Goal: Transaction & Acquisition: Purchase product/service

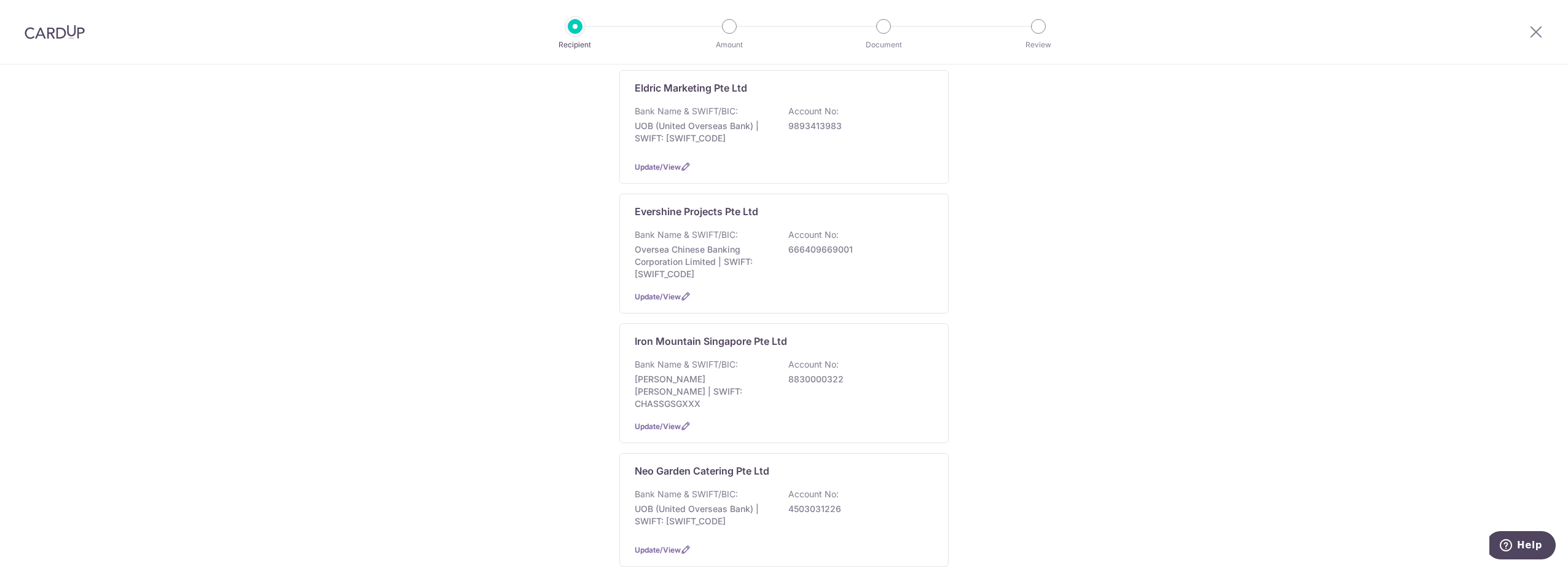
scroll to position [594, 0]
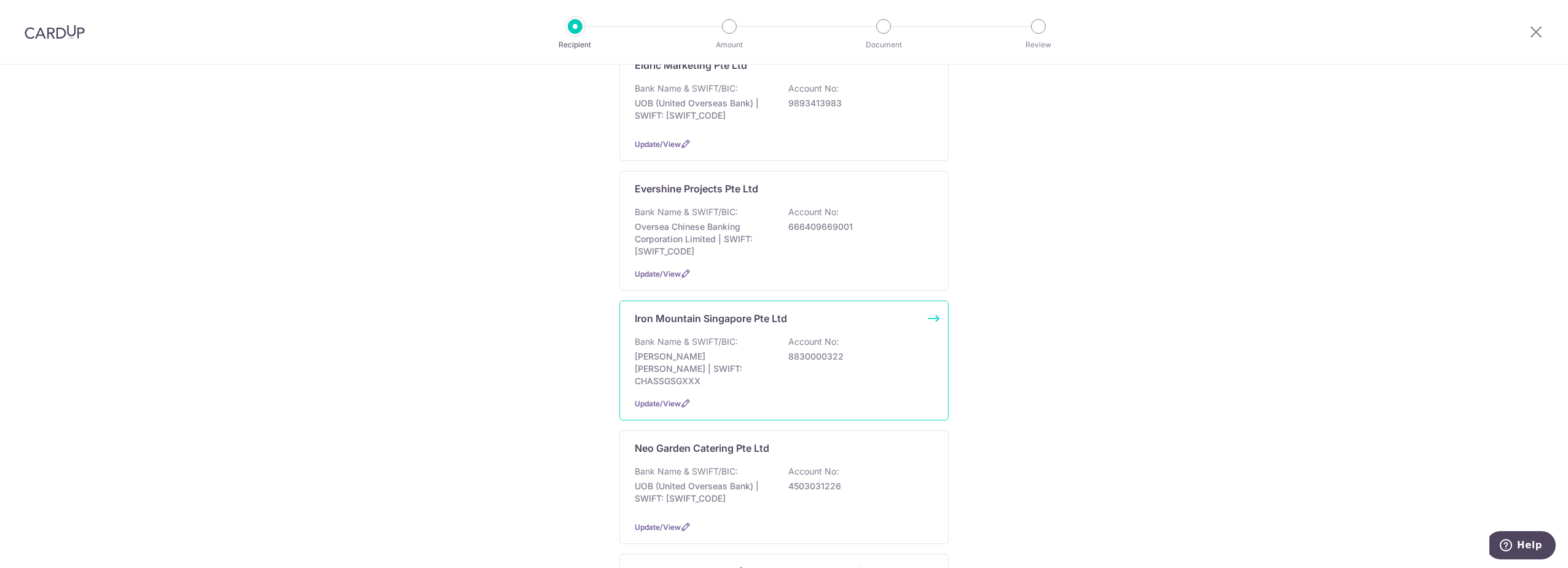
click at [697, 353] on p "JP Morgan Chase | SWIFT: CHASSGSGXXX" at bounding box center [703, 369] width 137 height 37
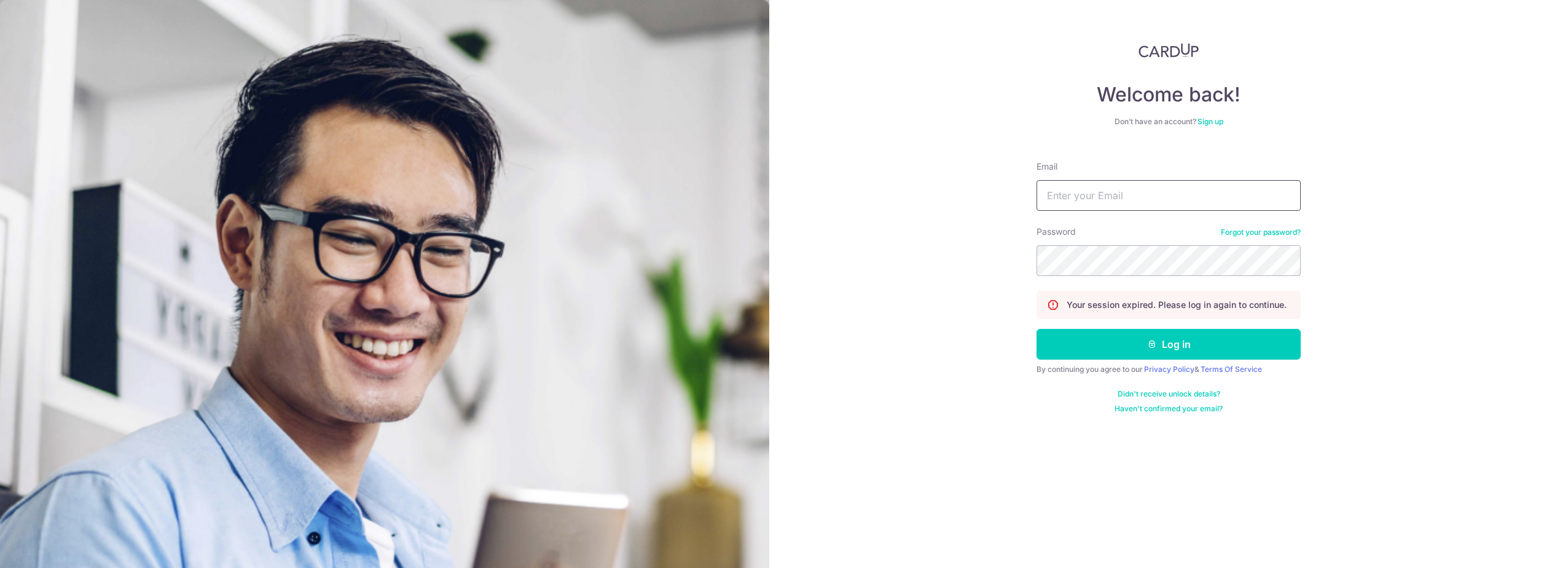
click at [1170, 192] on input "Email" at bounding box center [1168, 196] width 264 height 31
type input "shoolei.fong@fil.com"
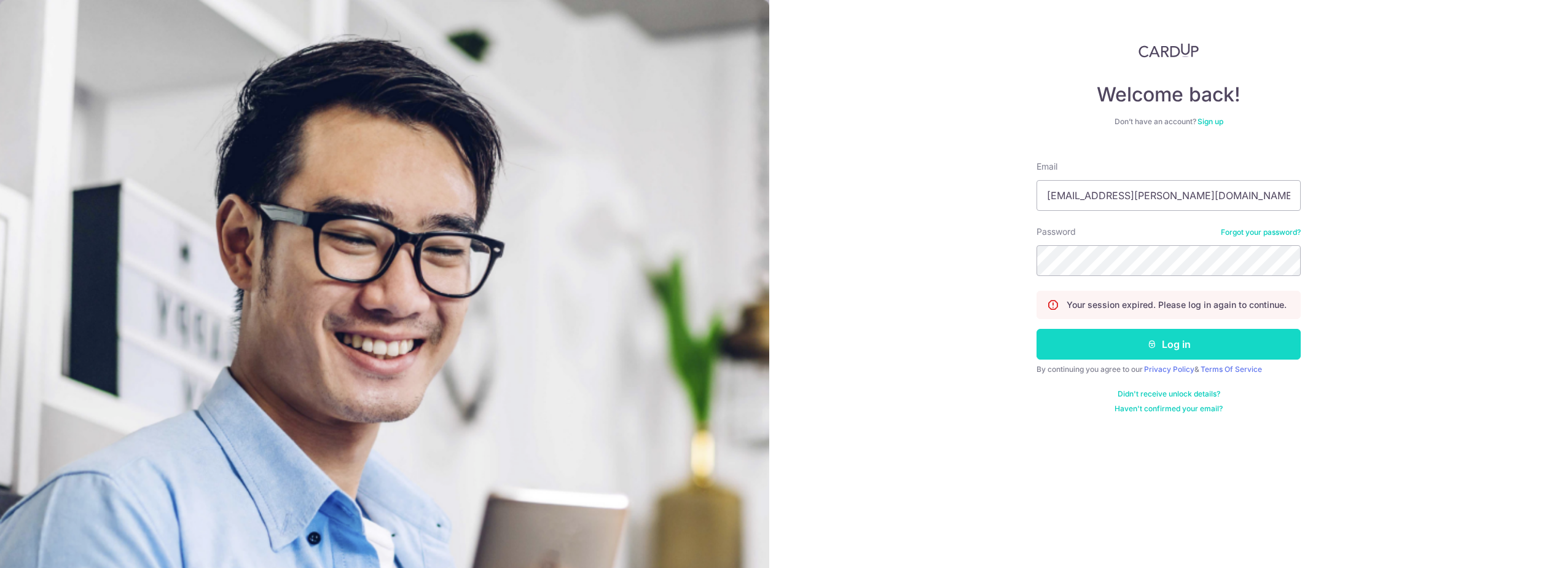
click at [1149, 342] on icon "submit" at bounding box center [1152, 344] width 10 height 10
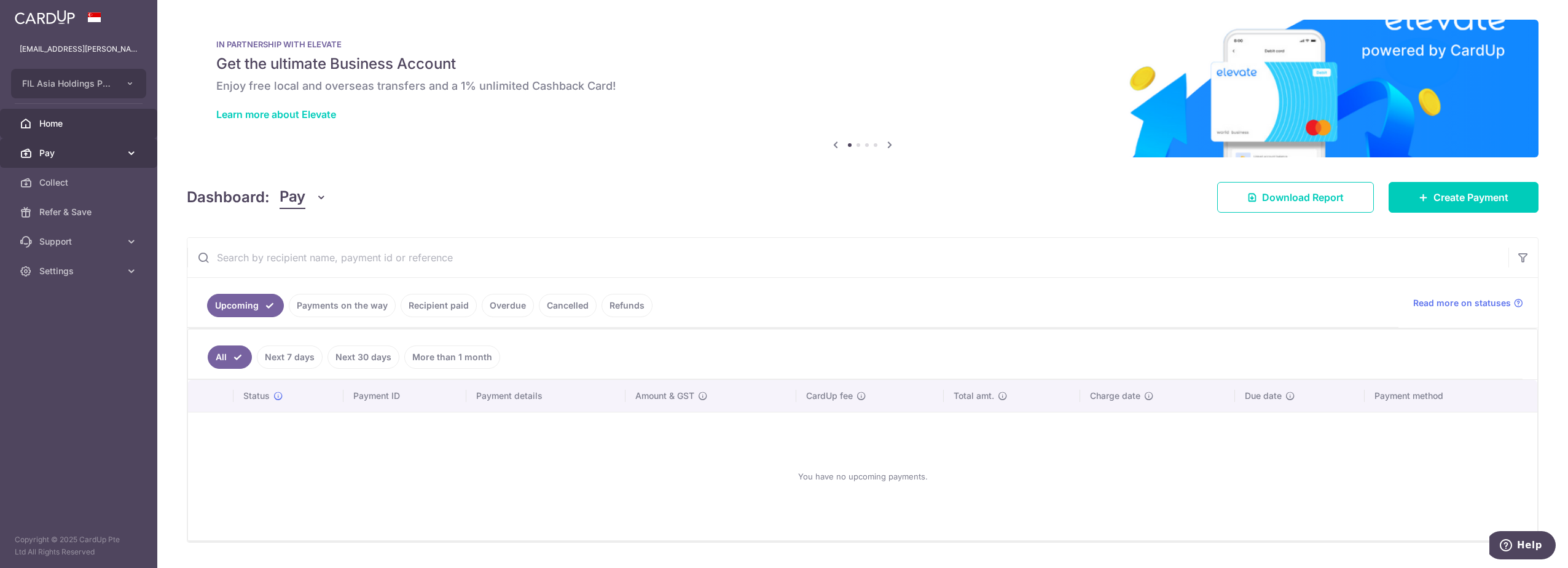
click at [97, 154] on span "Pay" at bounding box center [80, 153] width 81 height 12
click at [71, 185] on span "Payments" at bounding box center [80, 182] width 81 height 12
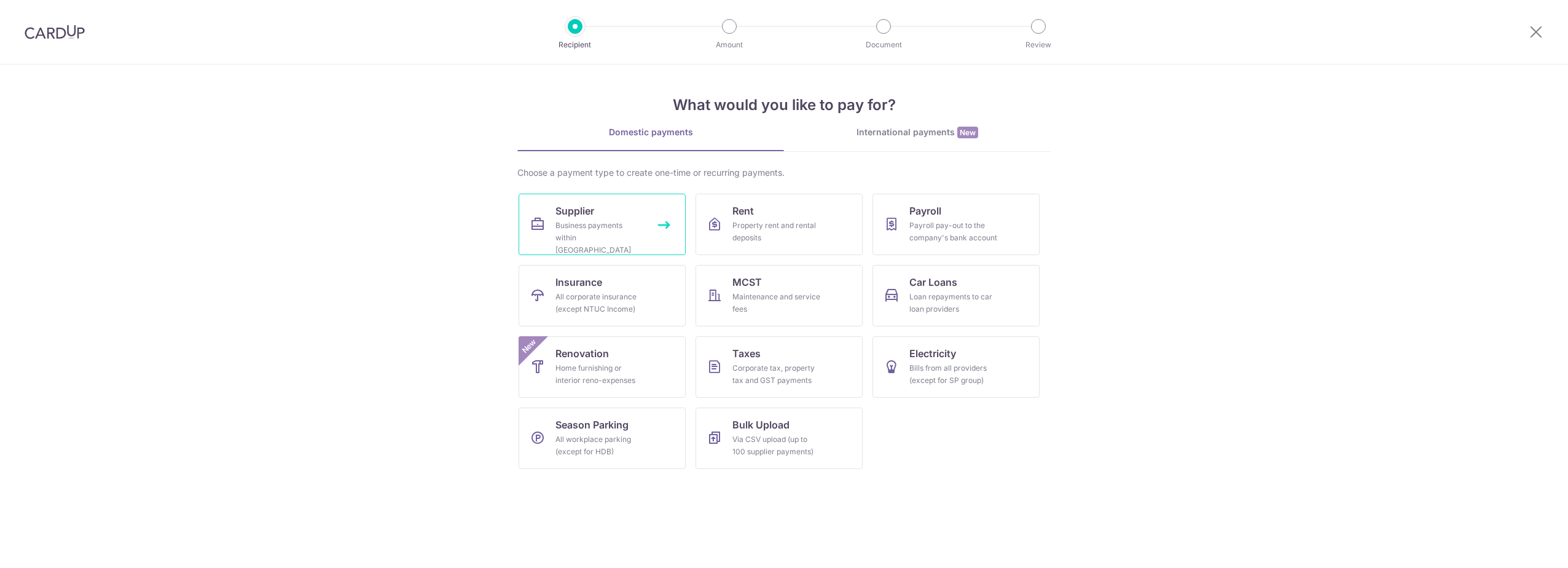
click at [629, 232] on div "Business payments within Singapore" at bounding box center [600, 238] width 89 height 37
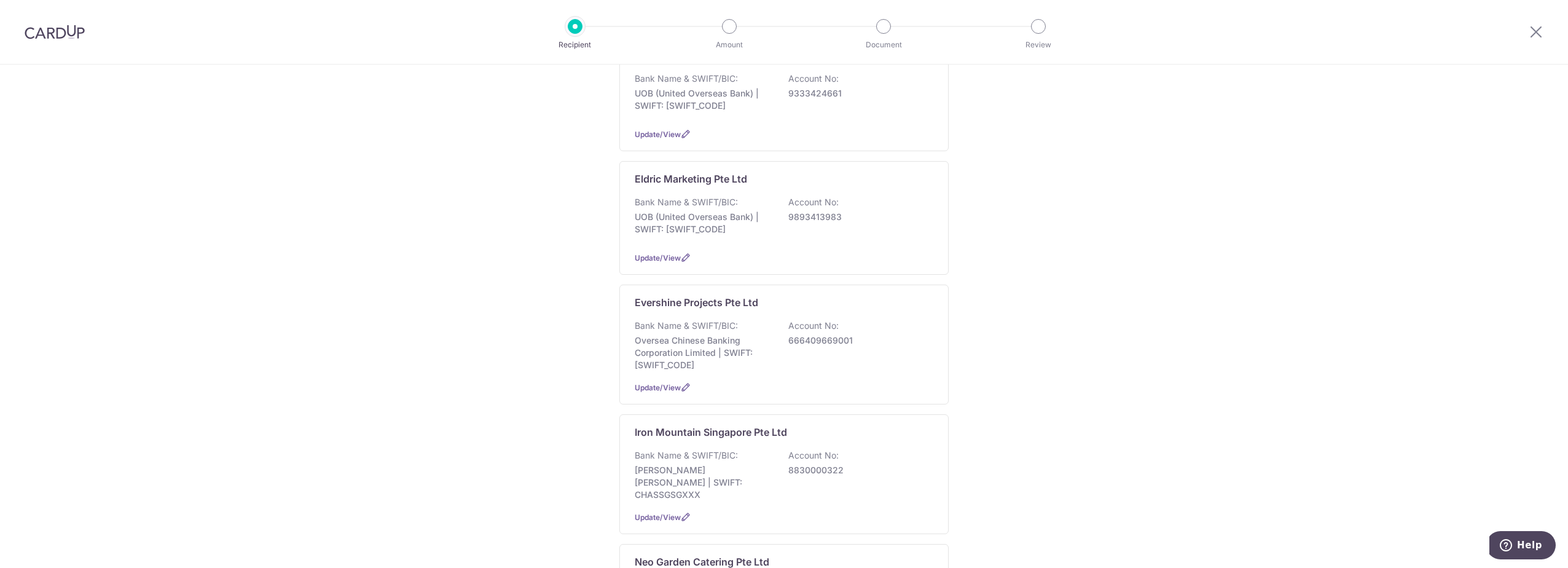
scroll to position [594, 0]
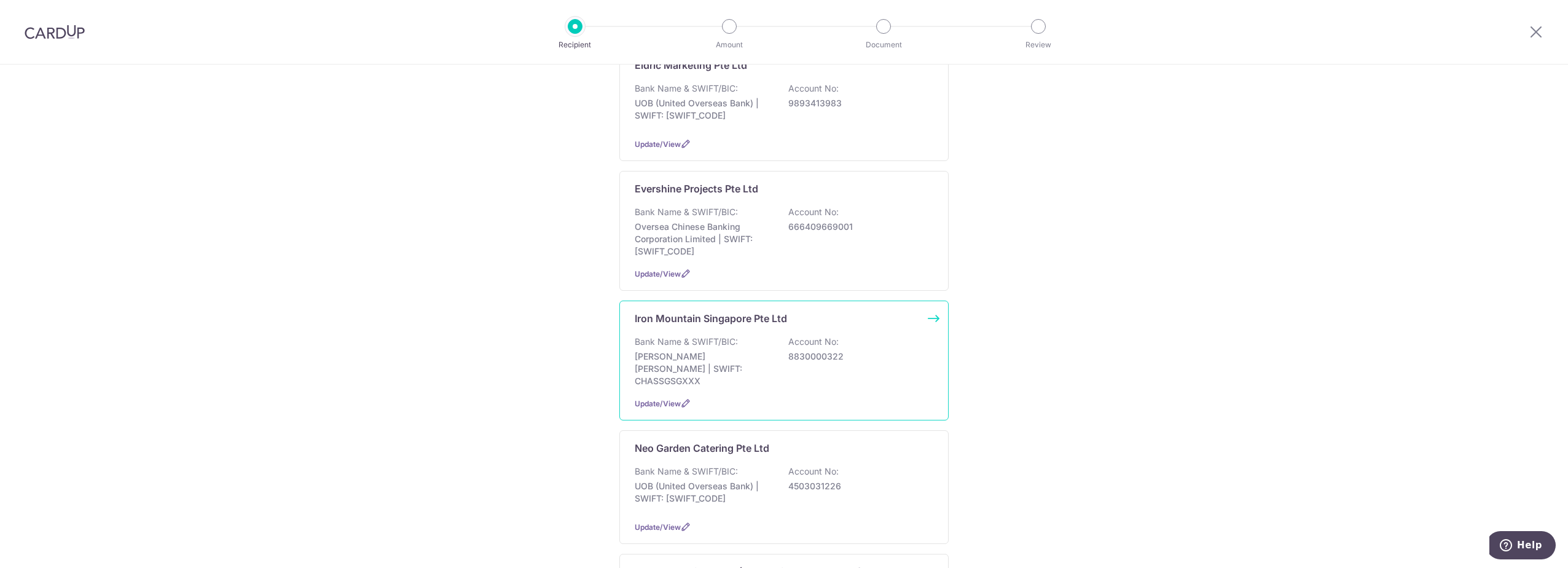
click at [783, 359] on div "Bank Name & SWIFT/BIC: [PERSON_NAME] [PERSON_NAME] | SWIFT: CHASSGSGXXX Account…" at bounding box center [784, 361] width 299 height 52
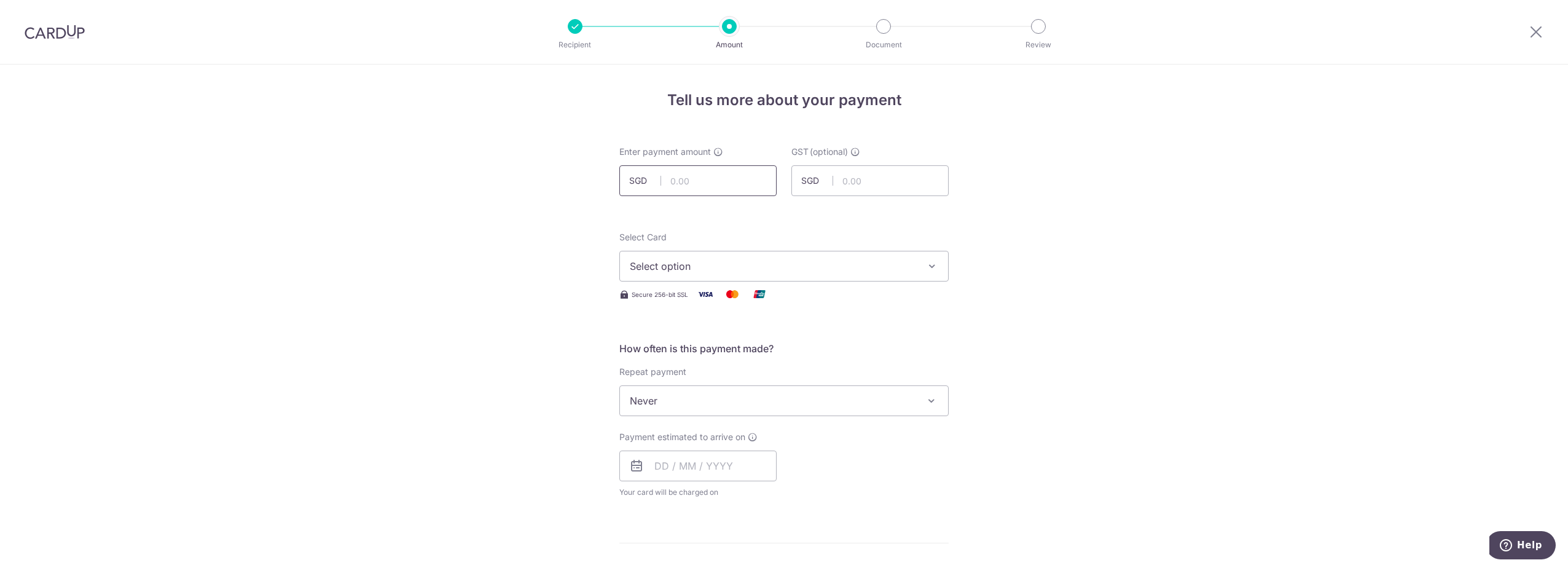
click at [728, 181] on input "text" at bounding box center [698, 180] width 157 height 31
click at [691, 177] on input "text" at bounding box center [698, 180] width 157 height 31
type input "88.05"
click at [869, 182] on input "text" at bounding box center [870, 180] width 157 height 31
click at [841, 183] on input "text" at bounding box center [870, 180] width 157 height 31
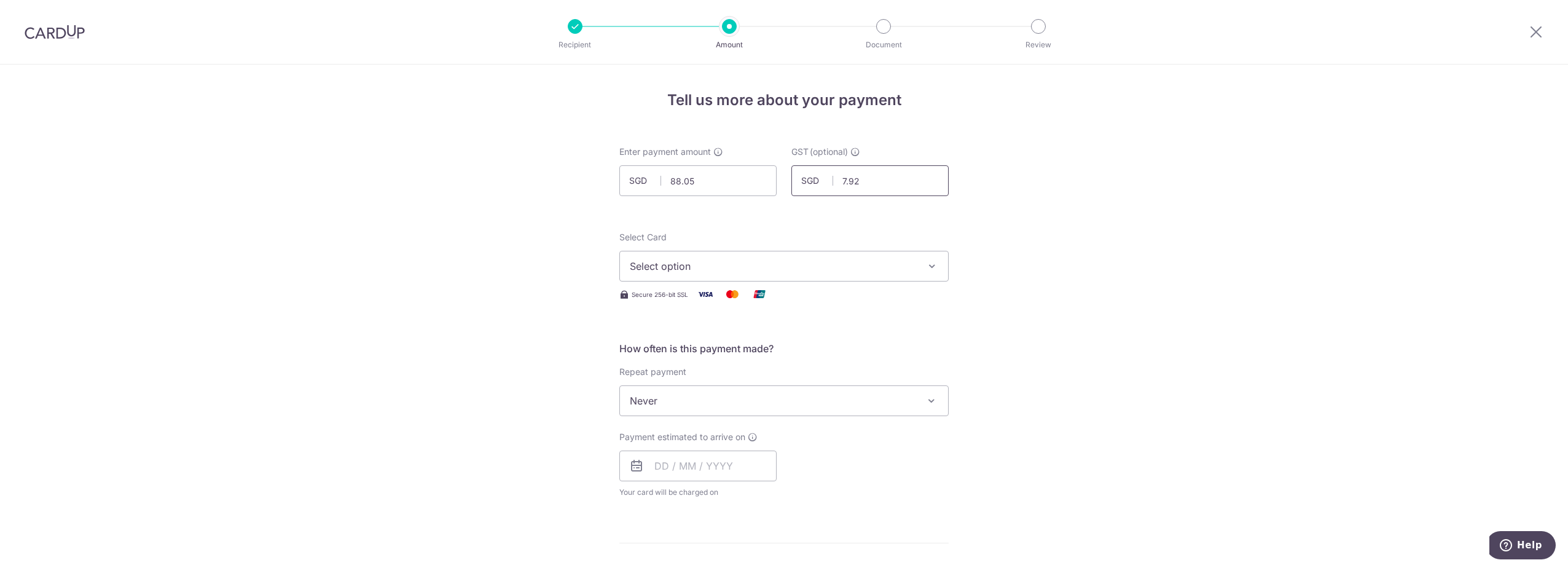
type input "7.92"
click at [929, 262] on icon "button" at bounding box center [932, 265] width 12 height 12
drag, startPoint x: 745, startPoint y: 352, endPoint x: 404, endPoint y: 542, distance: 390.4
click at [745, 352] on span "**** 1771" at bounding box center [784, 353] width 308 height 15
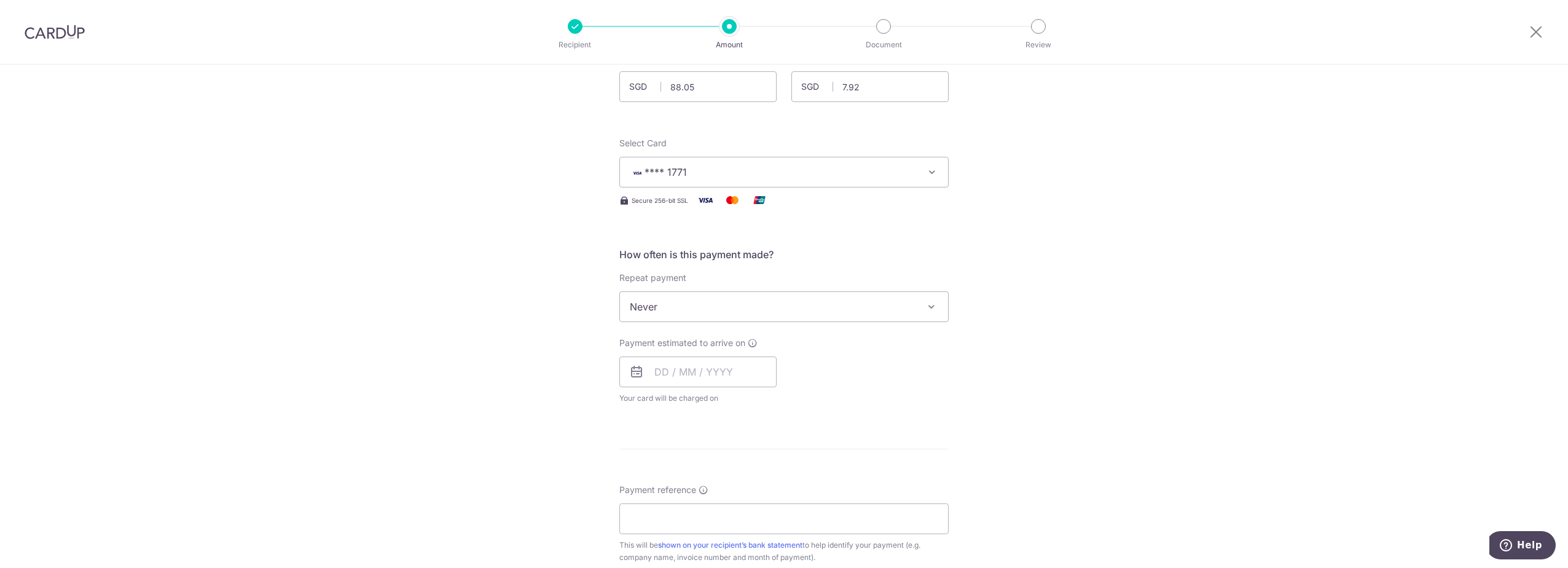
scroll to position [123, 0]
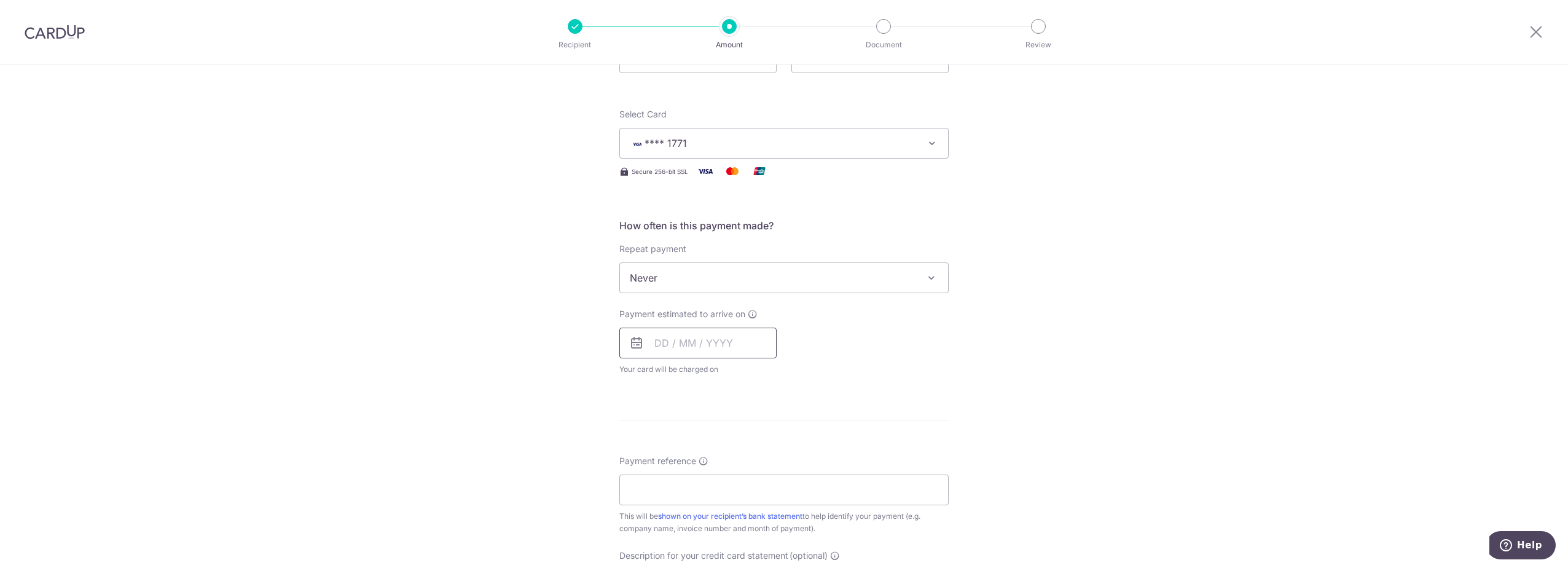
click at [727, 346] on input "text" at bounding box center [698, 343] width 157 height 31
click at [716, 481] on link "15" at bounding box center [718, 479] width 20 height 20
type input "15/10/2025"
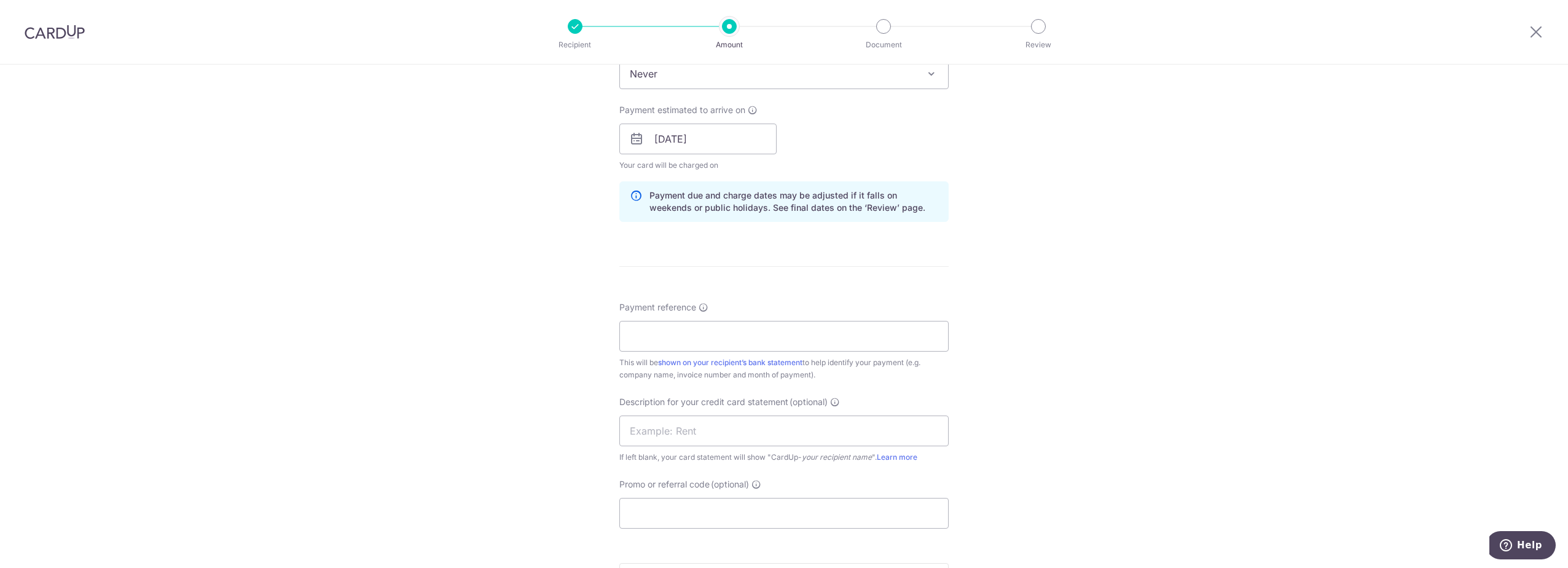
scroll to position [450, 0]
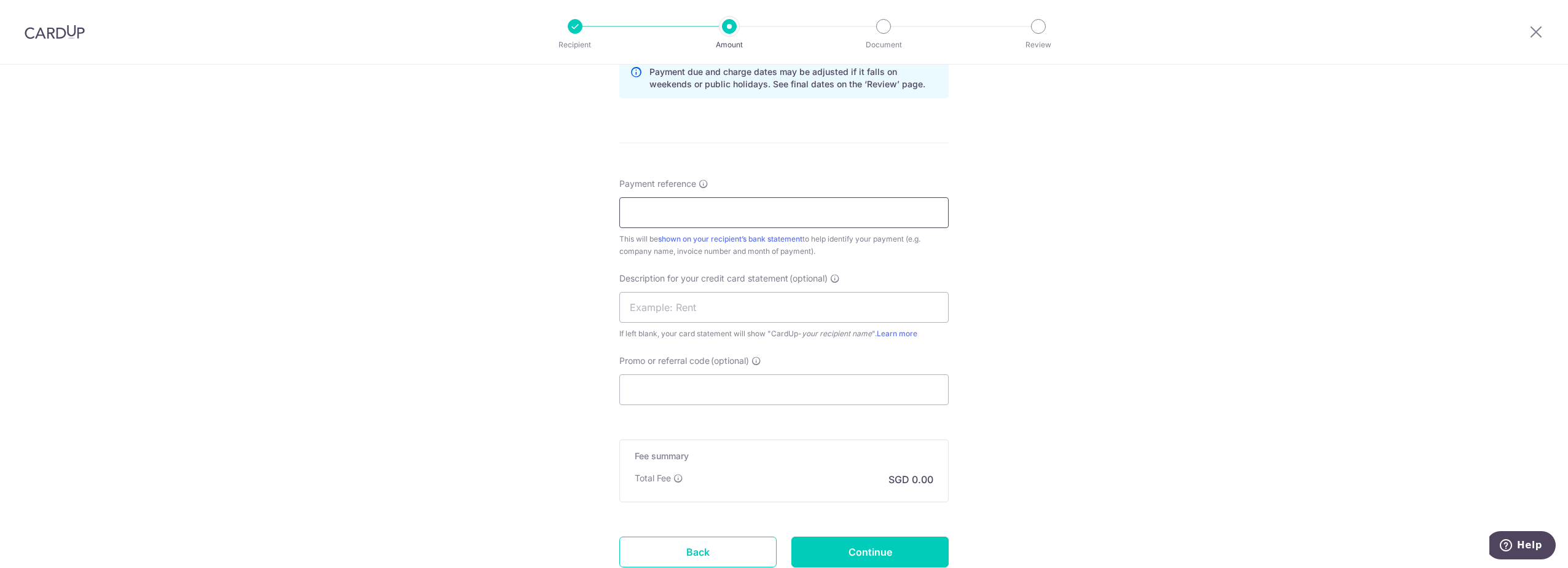
click at [794, 208] on input "Payment reference" at bounding box center [784, 212] width 329 height 31
click at [678, 207] on input "Payment reference" at bounding box center [784, 212] width 329 height 31
paste input "SGP9000176906"
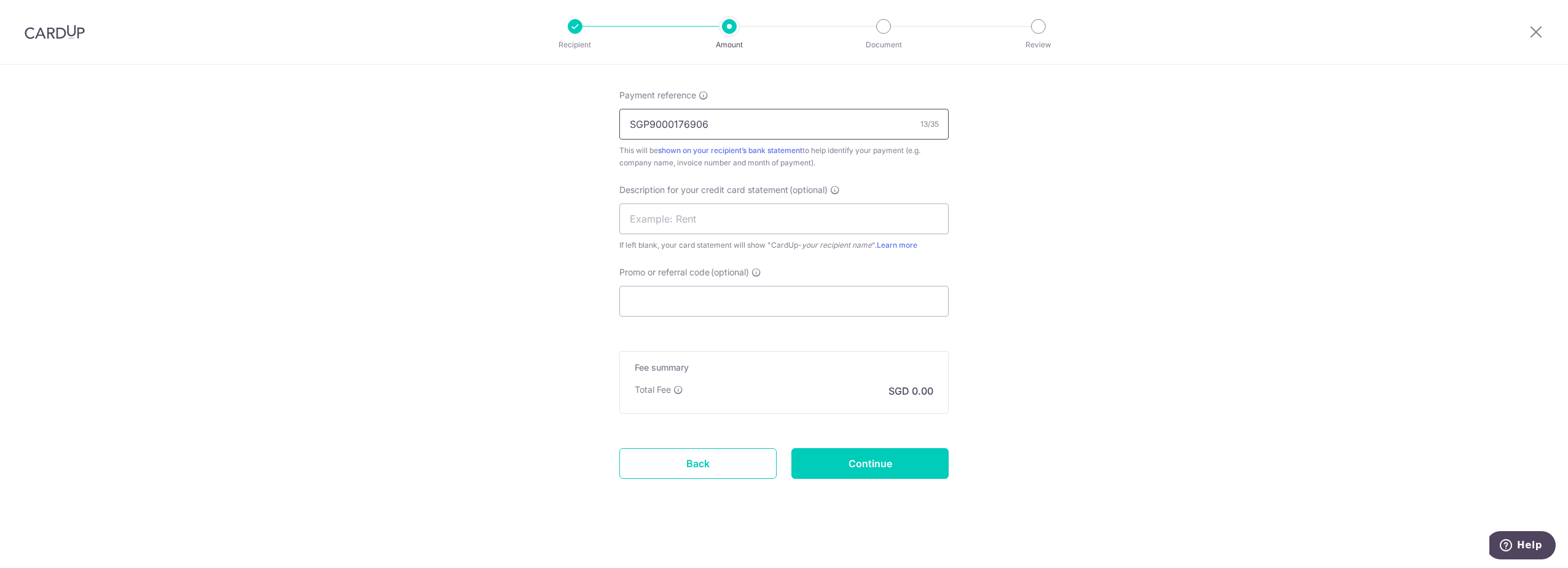
scroll to position [542, 0]
type input "SGP9000176906"
click at [896, 460] on input "Continue" at bounding box center [870, 460] width 157 height 31
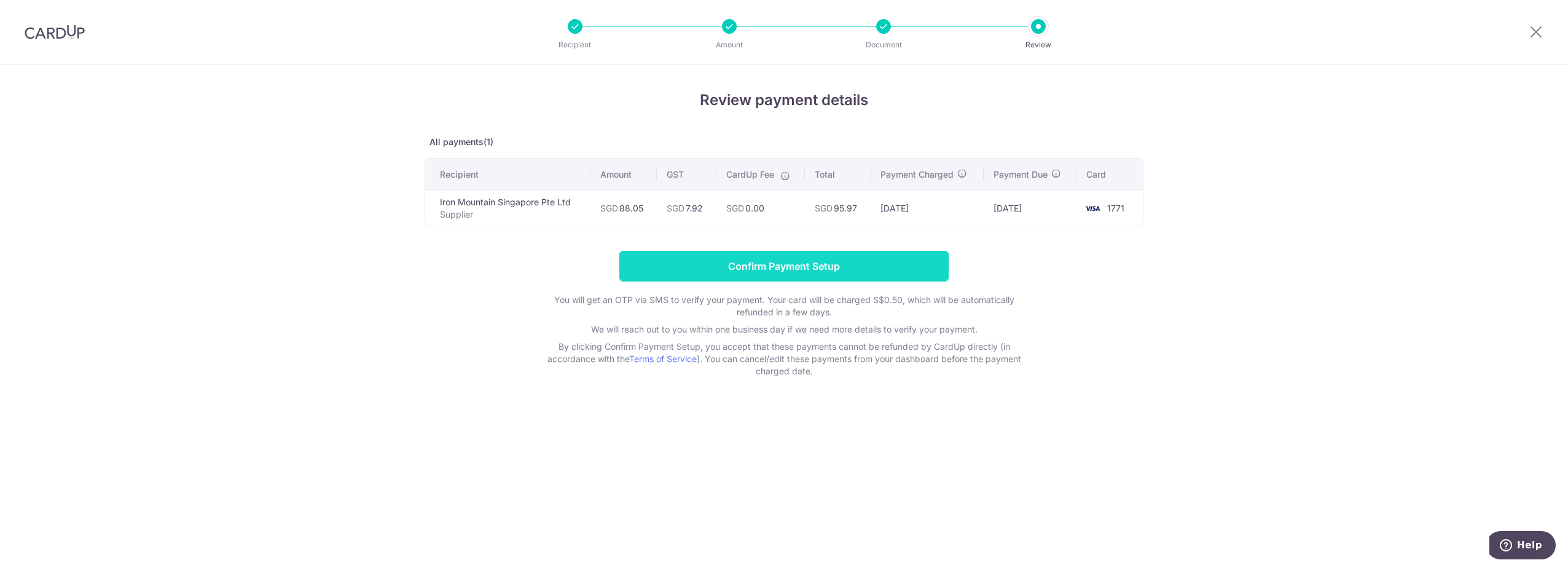
click at [785, 268] on input "Confirm Payment Setup" at bounding box center [784, 266] width 329 height 31
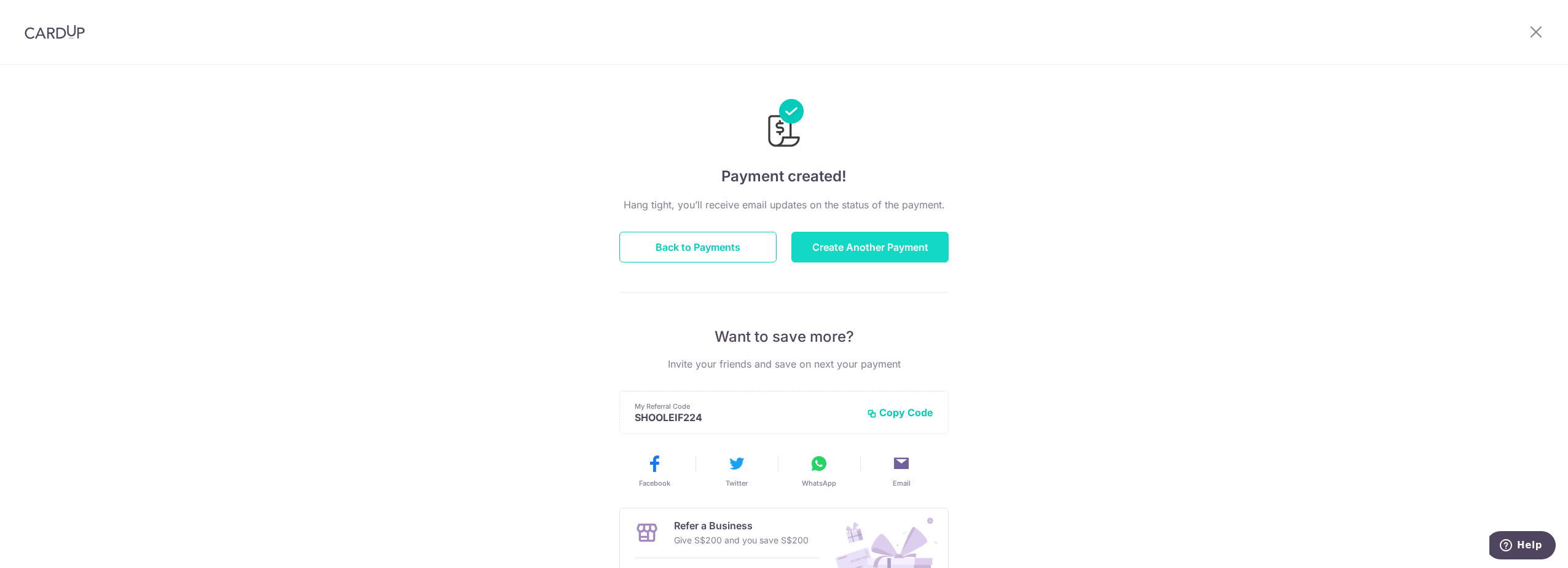
click at [919, 252] on button "Create Another Payment" at bounding box center [870, 247] width 157 height 31
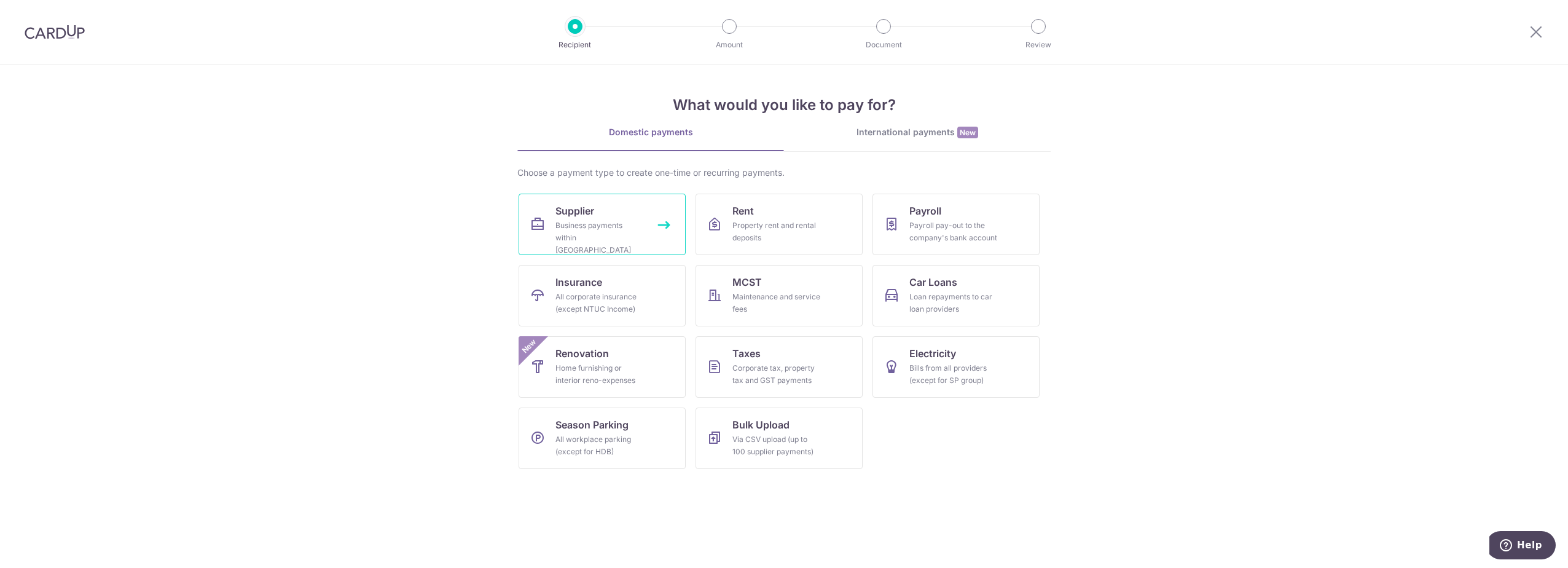
click at [612, 215] on link "Supplier Business payments within Singapore" at bounding box center [602, 224] width 167 height 61
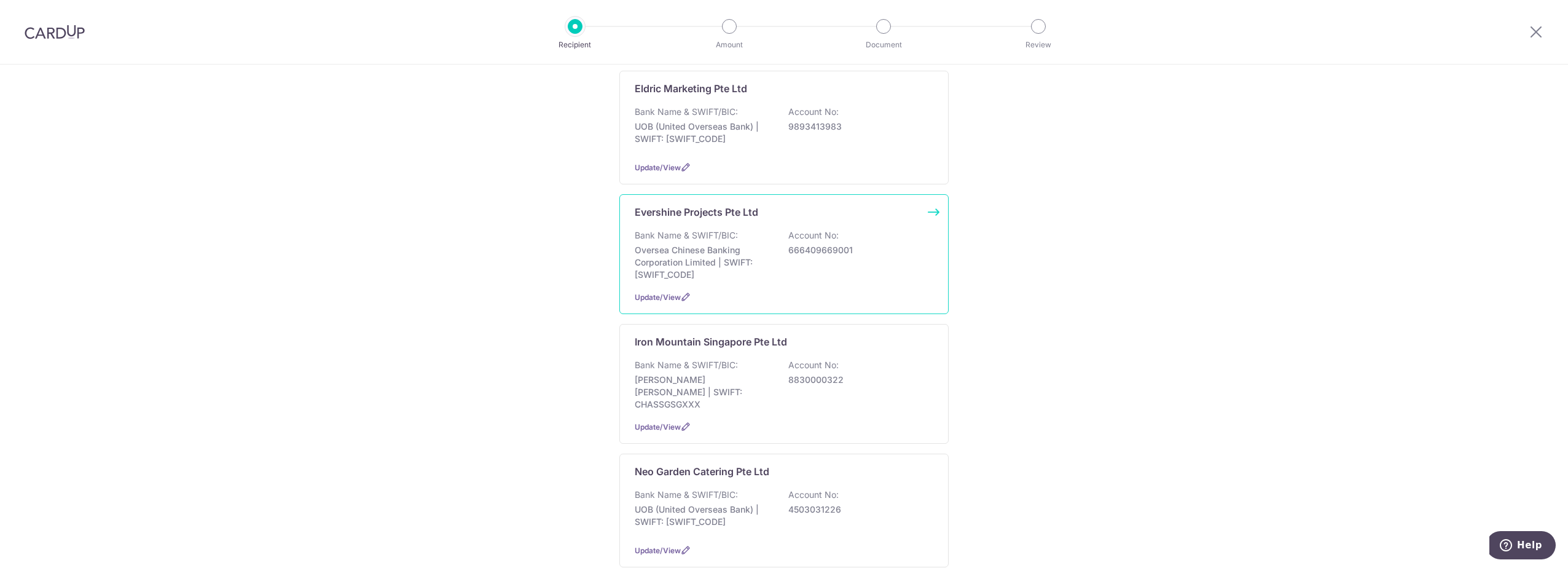
scroll to position [573, 0]
click at [831, 247] on div "Bank Name & SWIFT/BIC: Oversea Chinese Banking Corporation Limited | SWIFT: OCB…" at bounding box center [784, 252] width 299 height 52
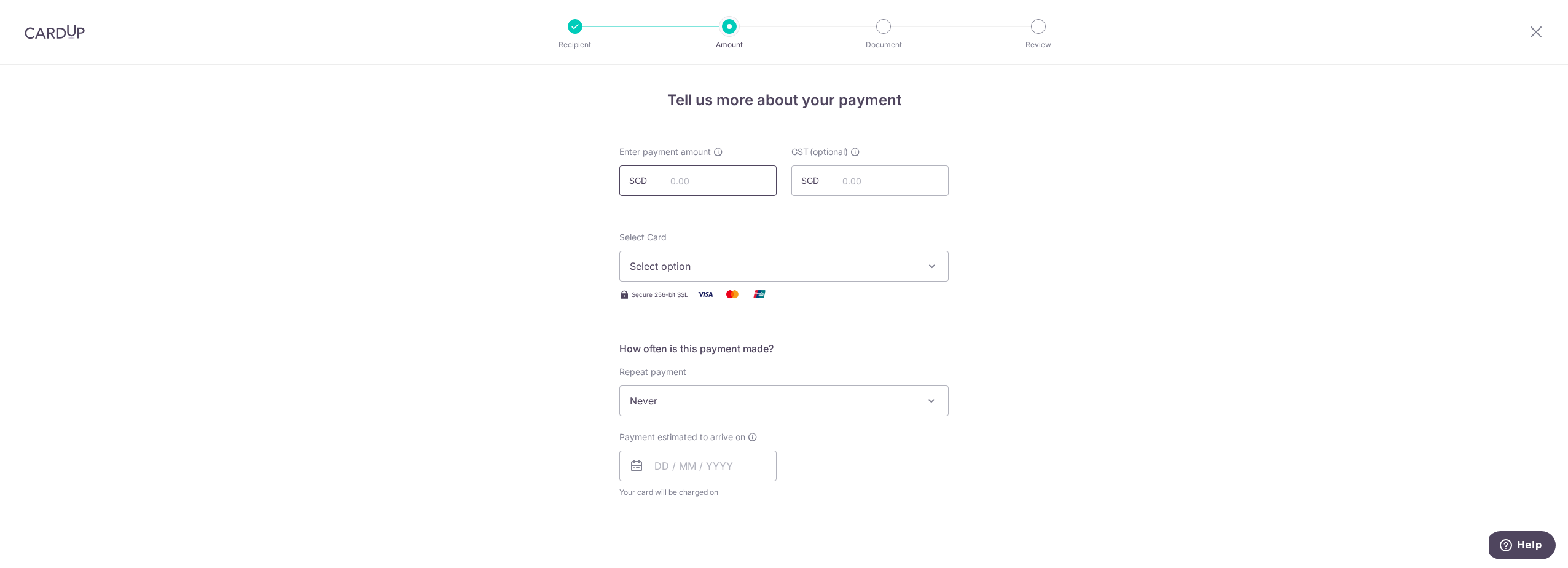
click at [687, 172] on input "text" at bounding box center [698, 180] width 157 height 31
type input "1,352.00"
click at [908, 186] on input "text" at bounding box center [870, 180] width 157 height 31
type input "121.68"
click at [926, 265] on icon "button" at bounding box center [932, 265] width 12 height 12
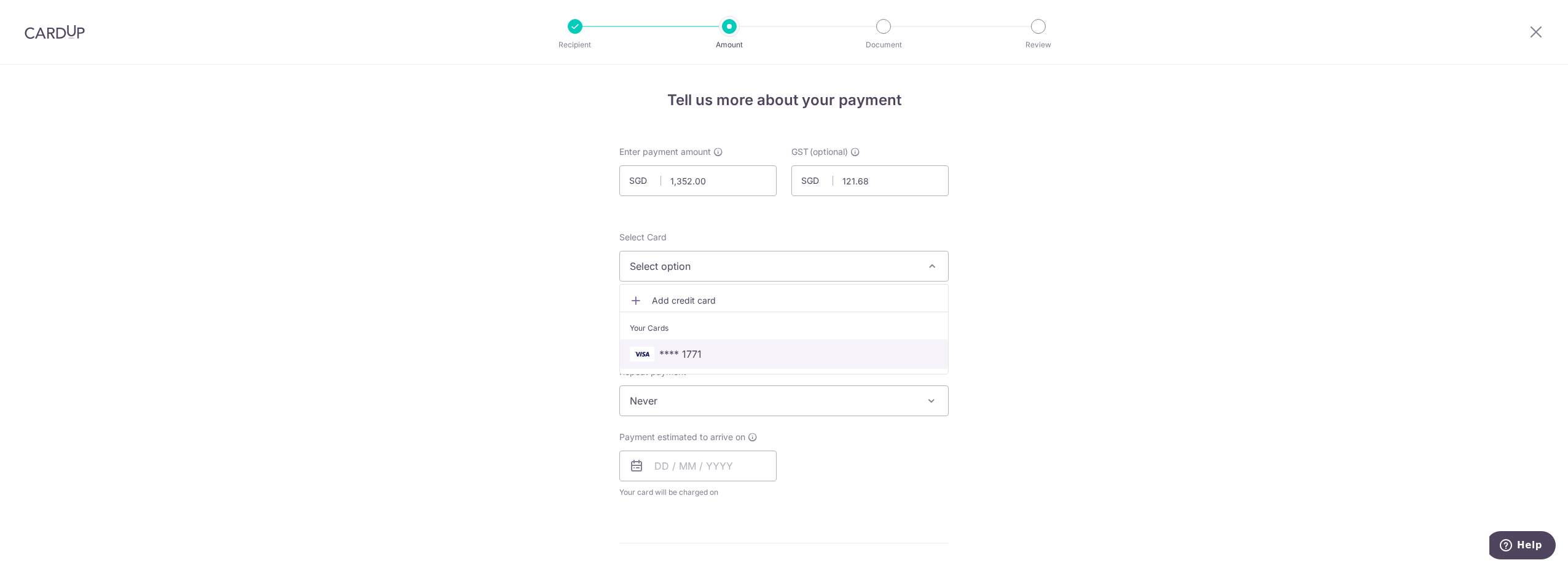
click at [740, 356] on span "**** 1771" at bounding box center [784, 353] width 308 height 15
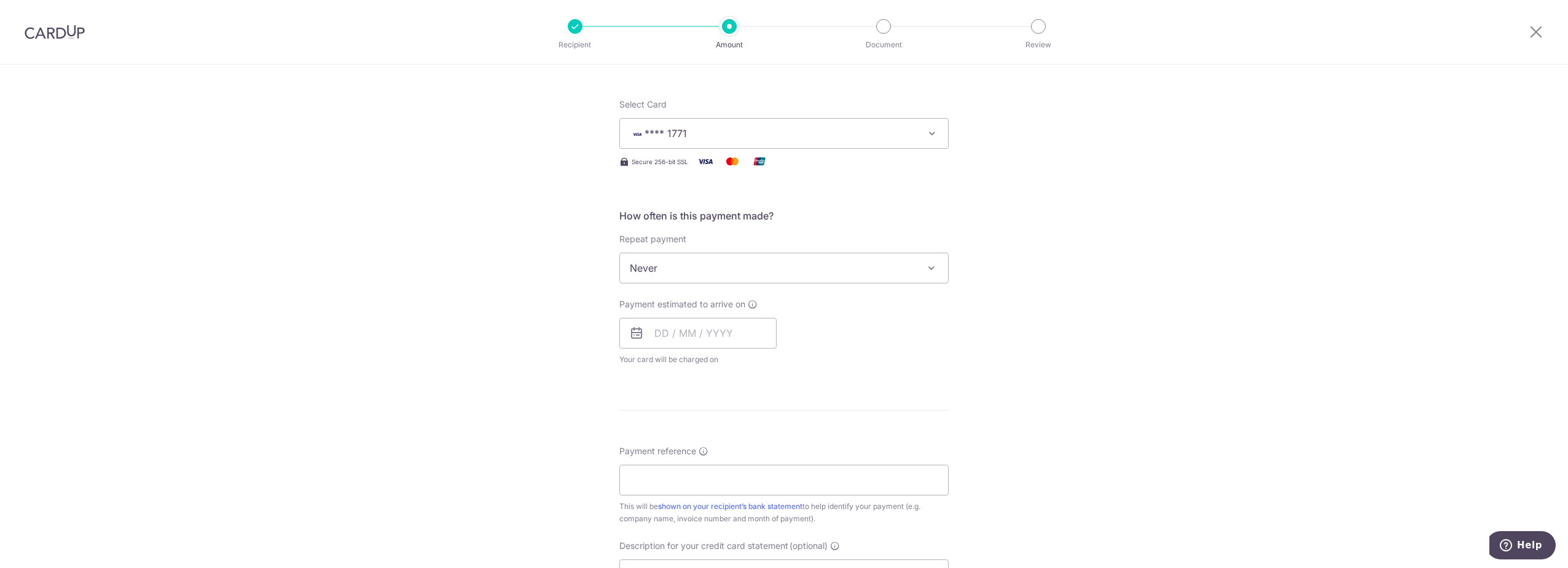
scroll to position [143, 0]
click at [724, 317] on input "text" at bounding box center [698, 322] width 157 height 31
click at [713, 448] on td "15" at bounding box center [719, 459] width 25 height 25
type input "[DATE]"
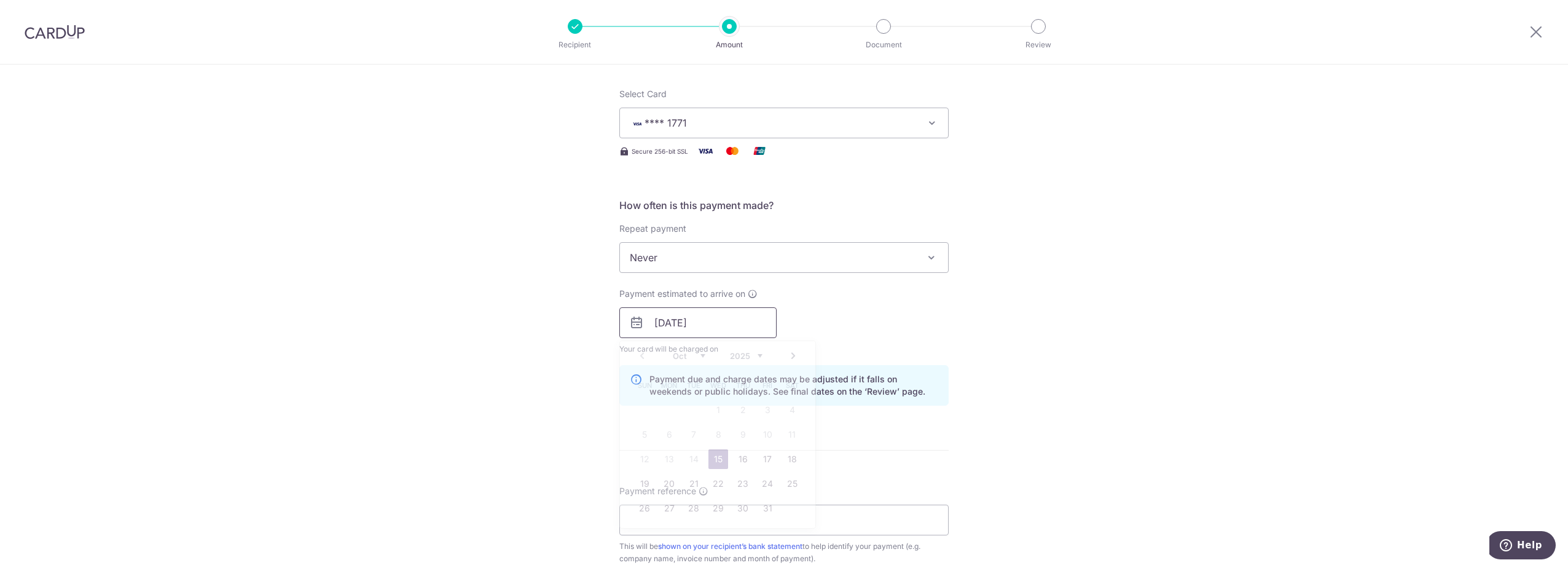
click at [747, 326] on input "15/10/2025" at bounding box center [698, 322] width 157 height 31
click at [1091, 308] on div "Tell us more about your payment Enter payment amount SGD 1,352.00 1352.00 GST (…" at bounding box center [784, 444] width 1568 height 1045
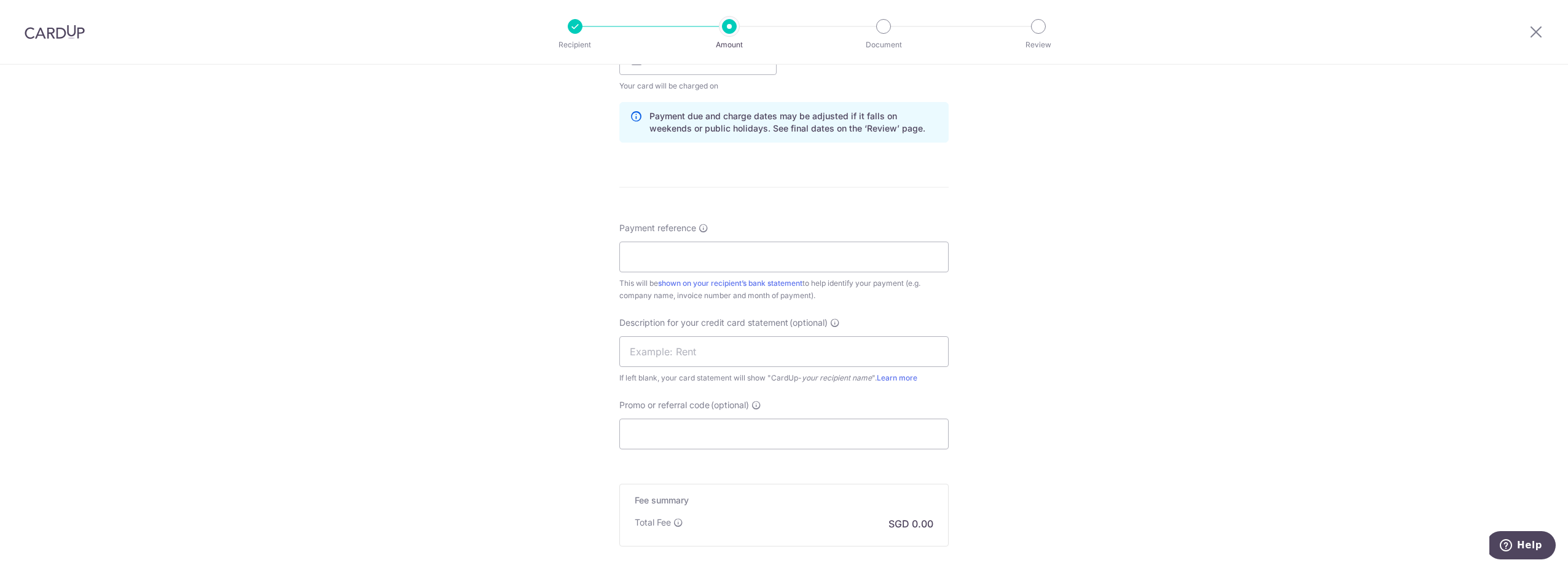
scroll to position [410, 0]
click at [902, 256] on input "Payment reference" at bounding box center [784, 253] width 329 height 31
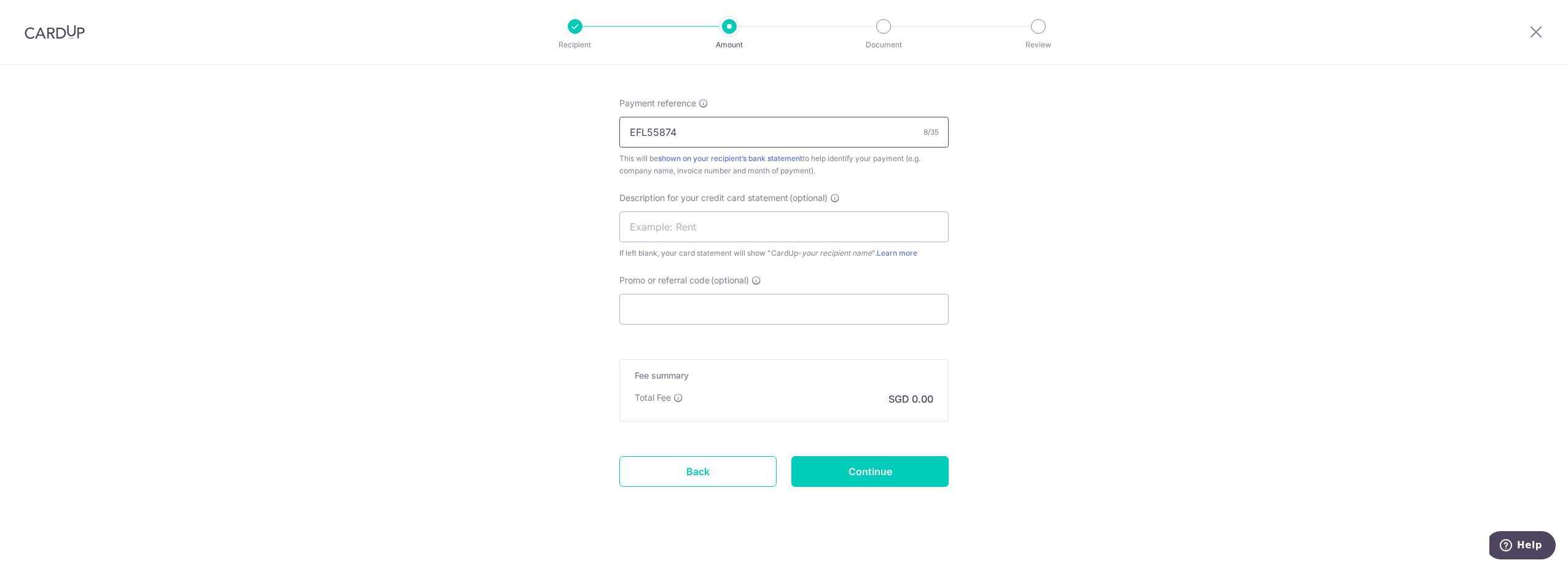
scroll to position [542, 0]
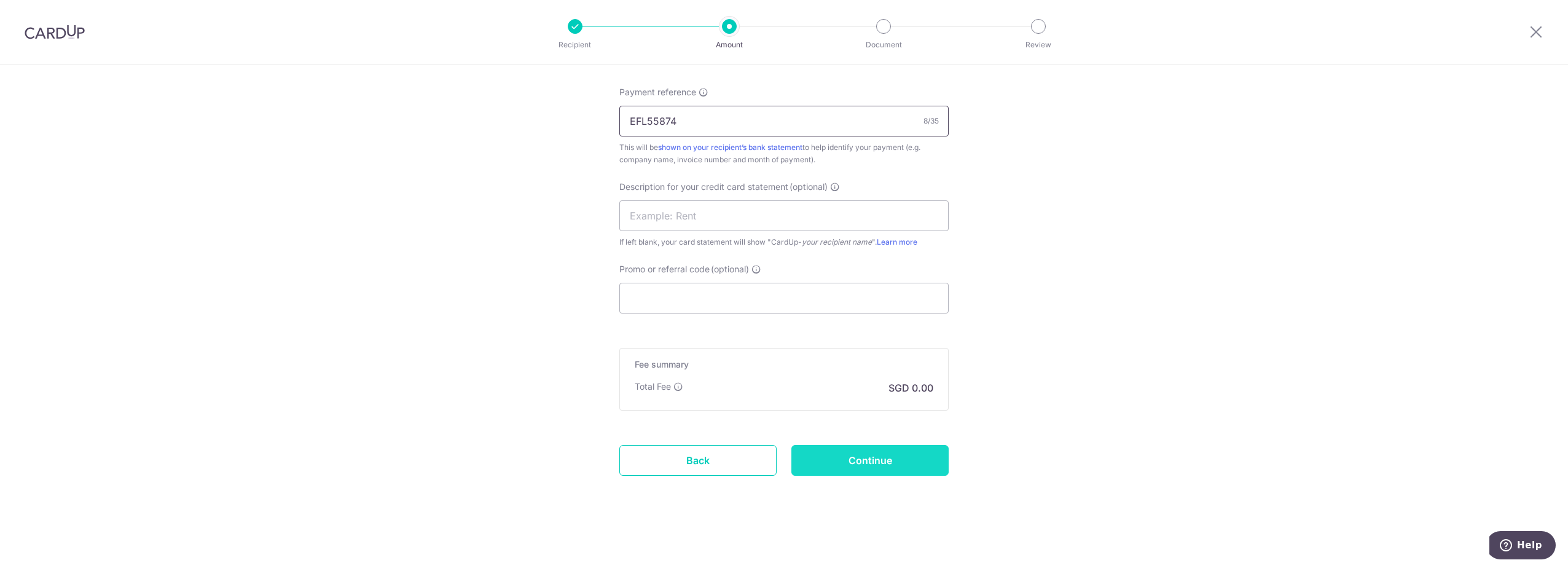
type input "EFL55874"
click at [877, 465] on input "Continue" at bounding box center [870, 460] width 157 height 31
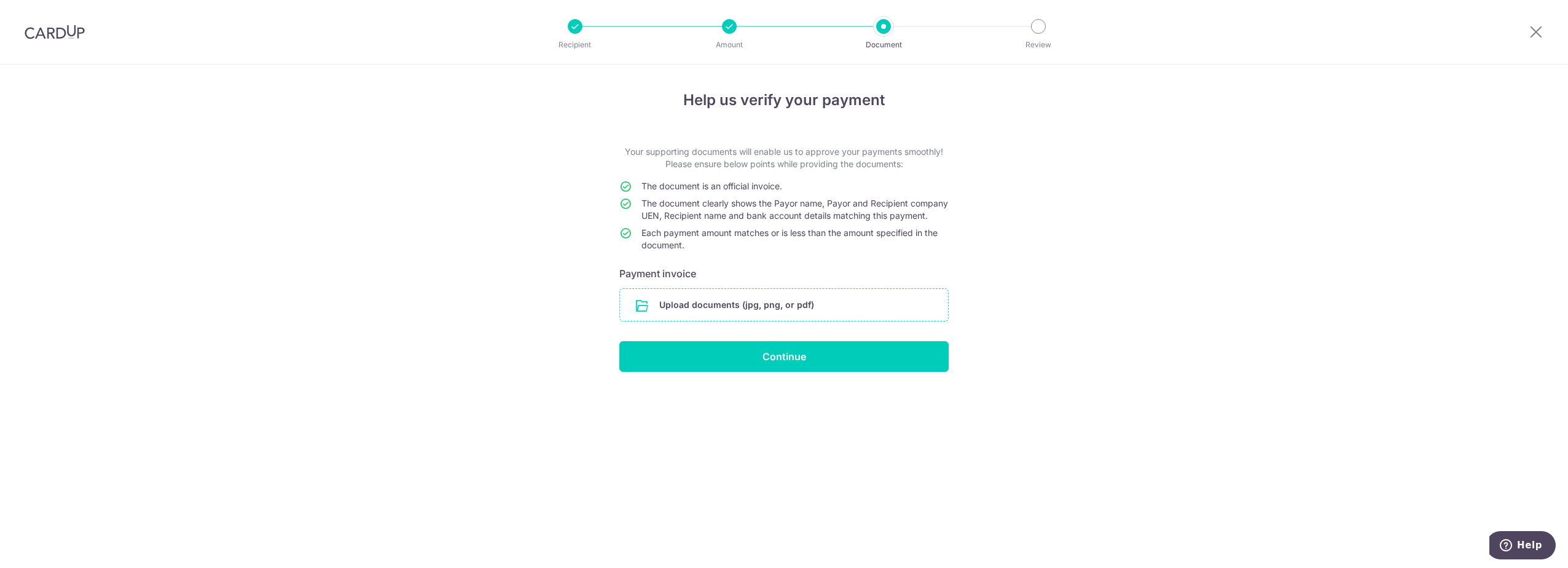
click at [774, 321] on input "file" at bounding box center [783, 305] width 328 height 32
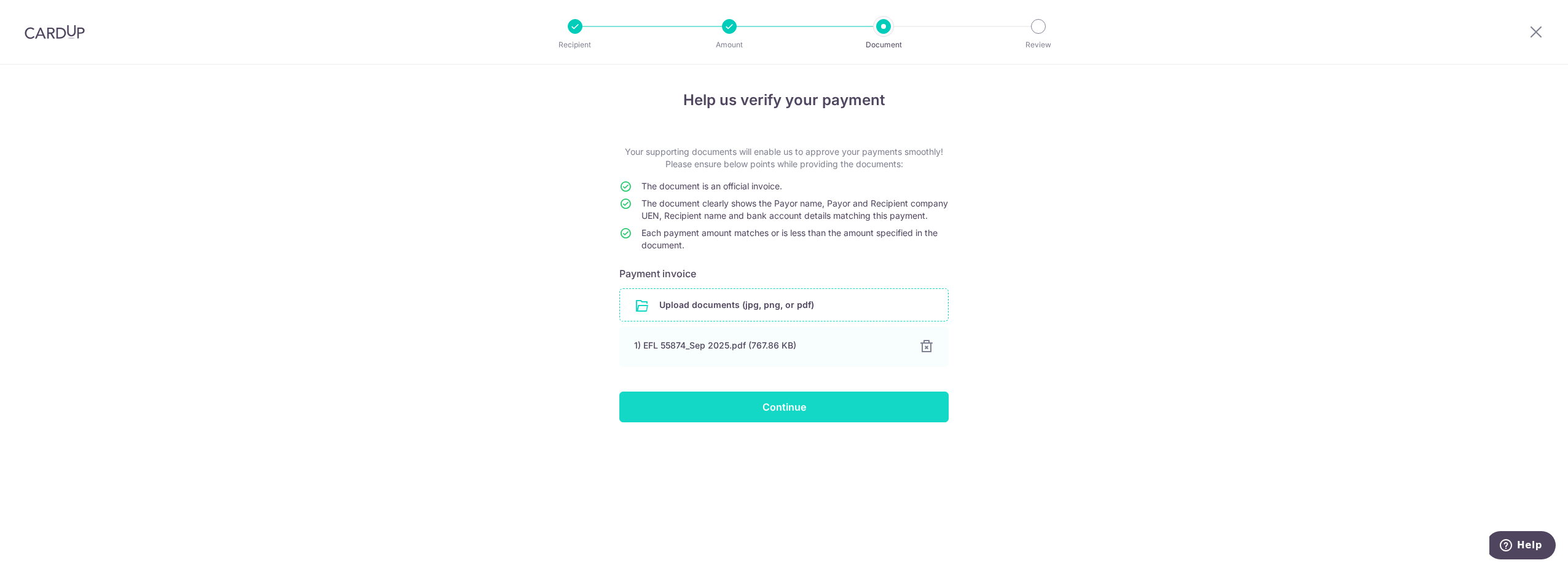
click at [780, 422] on input "Continue" at bounding box center [784, 407] width 329 height 31
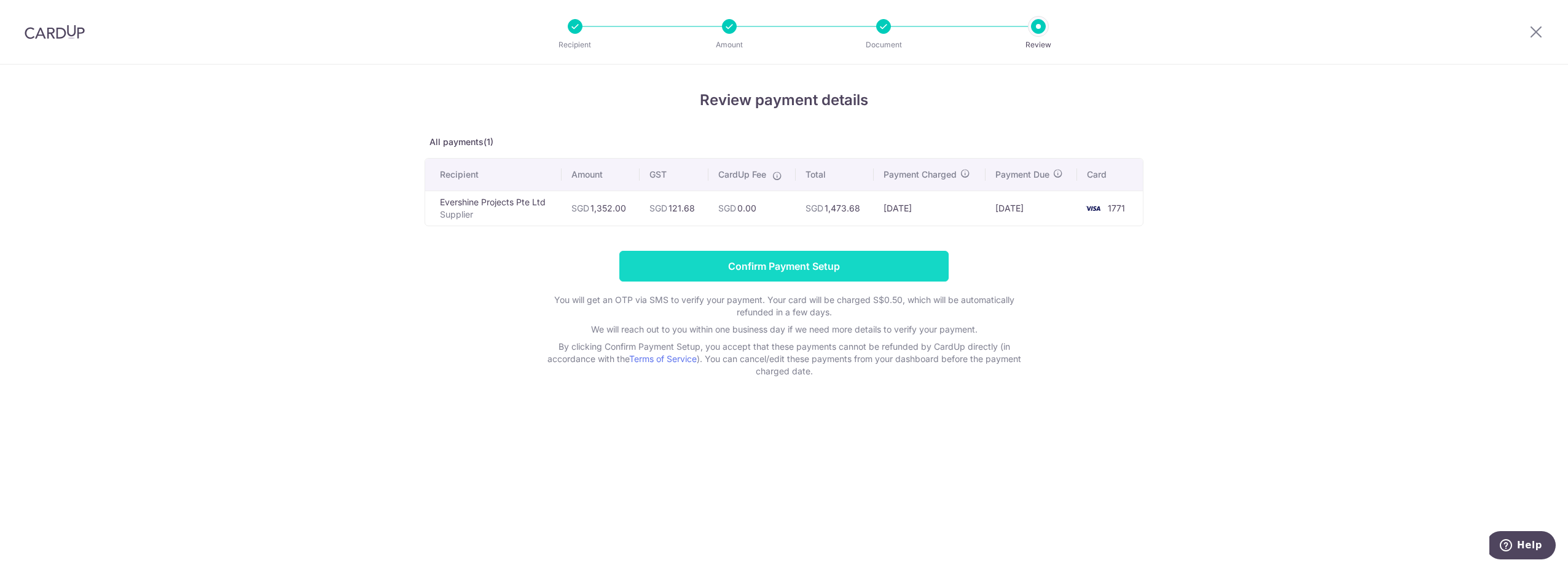
click at [798, 268] on input "Confirm Payment Setup" at bounding box center [784, 266] width 329 height 31
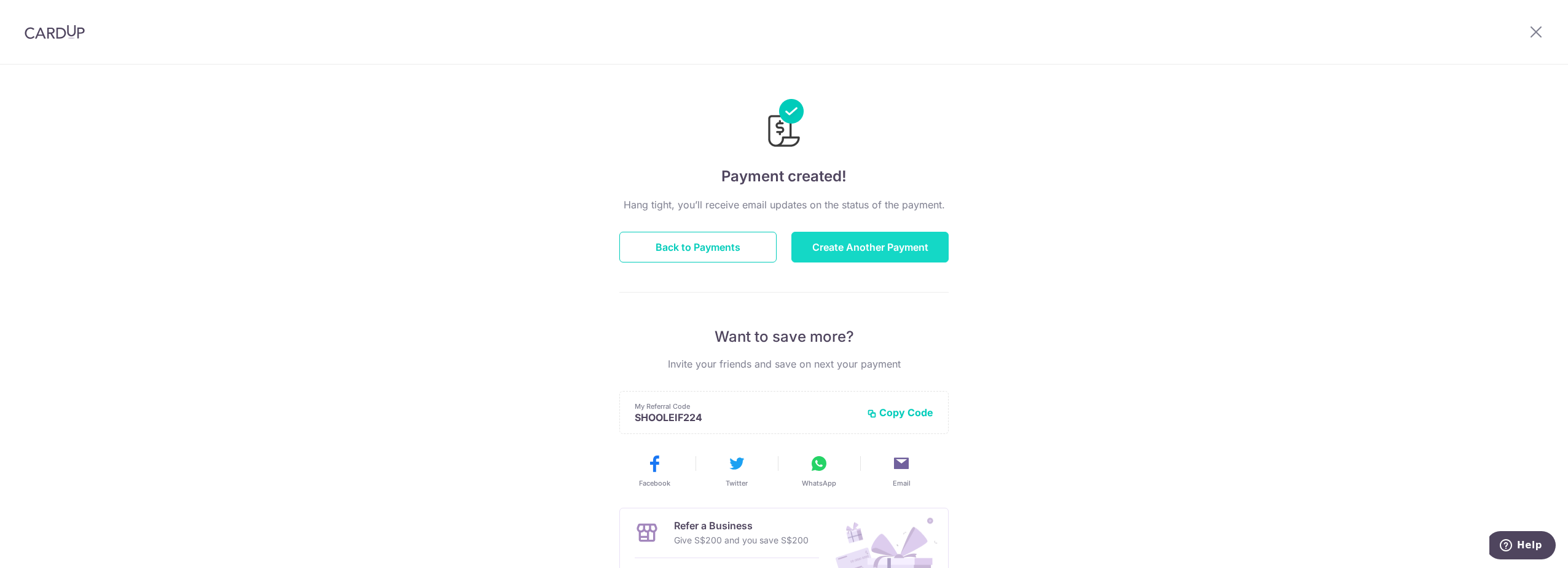
click at [900, 248] on button "Create Another Payment" at bounding box center [870, 247] width 157 height 31
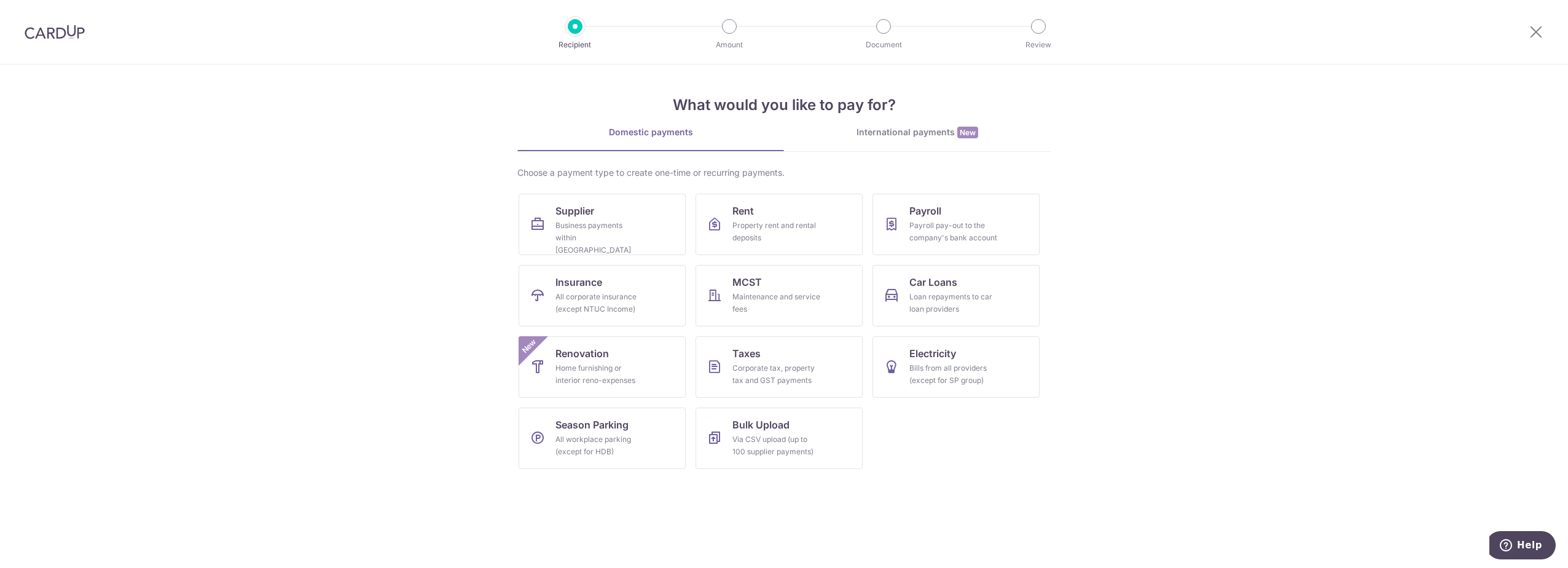
click at [57, 36] on img at bounding box center [55, 32] width 60 height 15
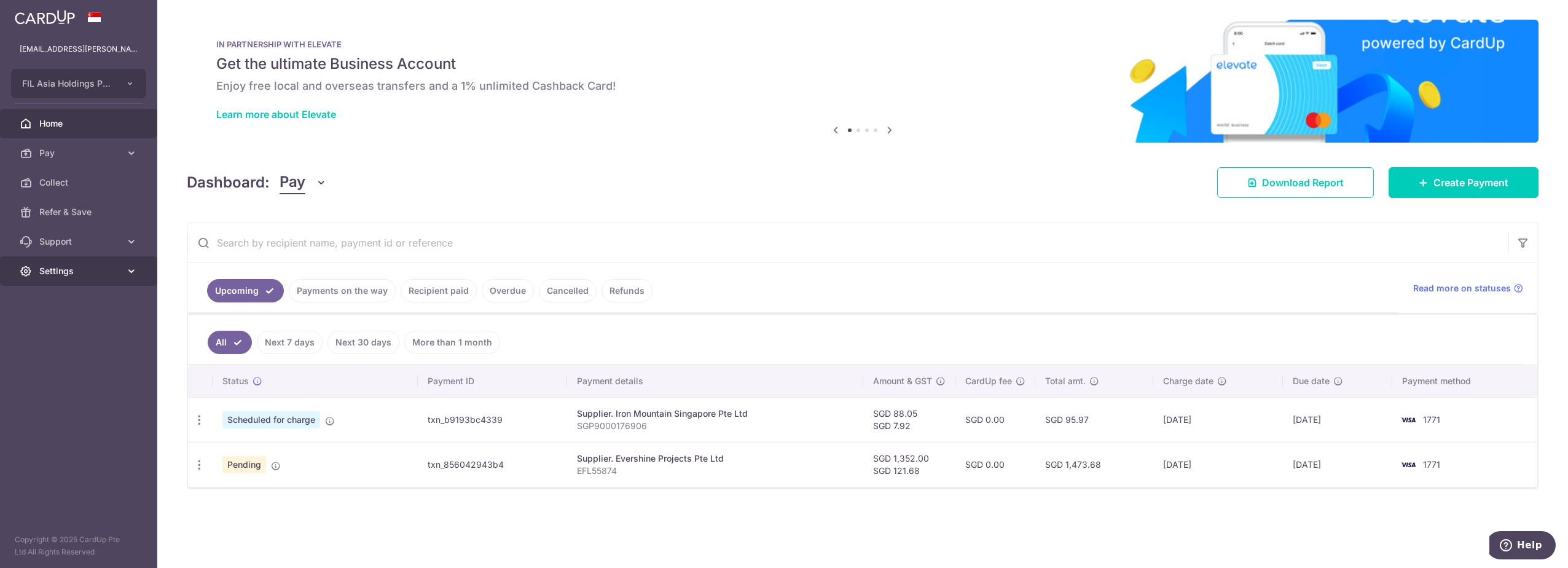
click at [65, 275] on span "Settings" at bounding box center [80, 271] width 81 height 12
click at [63, 330] on span "Logout" at bounding box center [80, 329] width 81 height 12
